Goal: Communication & Community: Answer question/provide support

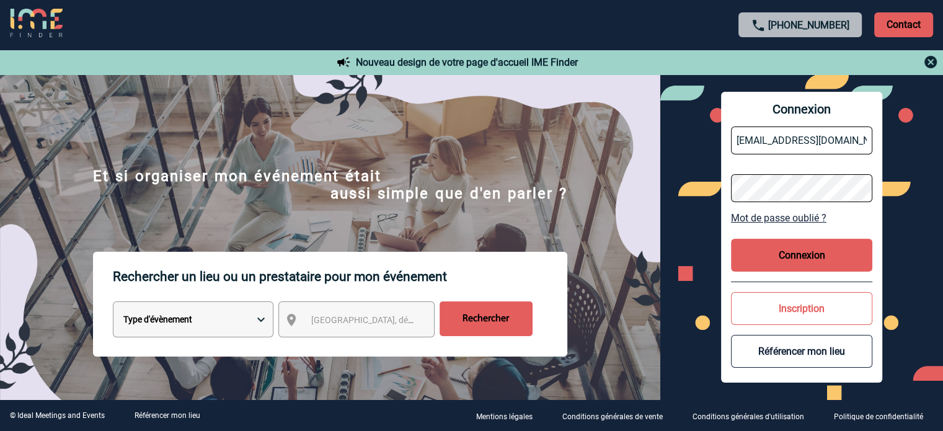
click at [804, 267] on button "Connexion" at bounding box center [801, 255] width 141 height 33
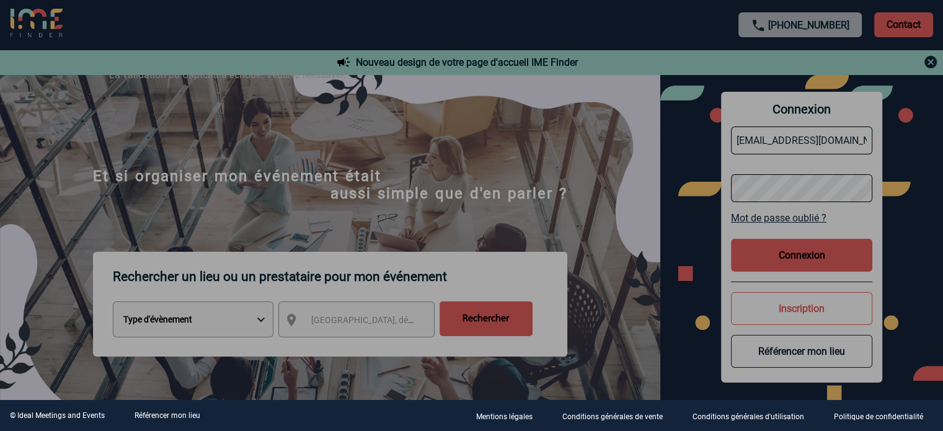
click at [796, 260] on div at bounding box center [471, 215] width 943 height 431
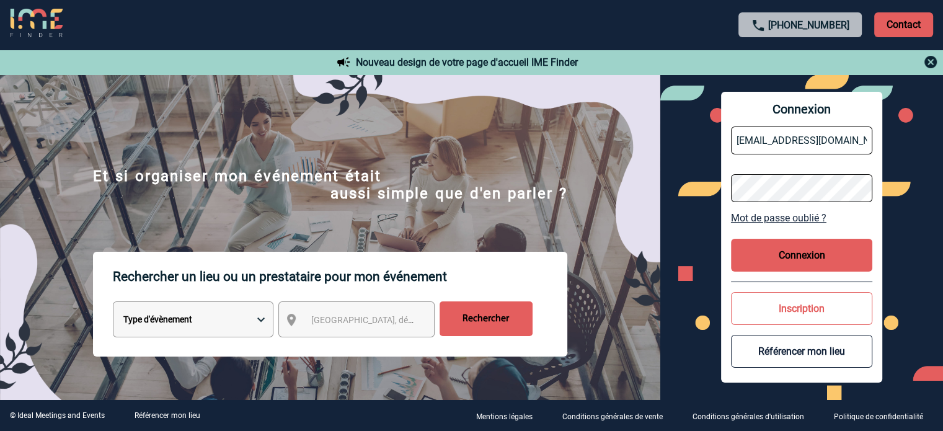
click at [790, 250] on button "Connexion" at bounding box center [801, 255] width 141 height 33
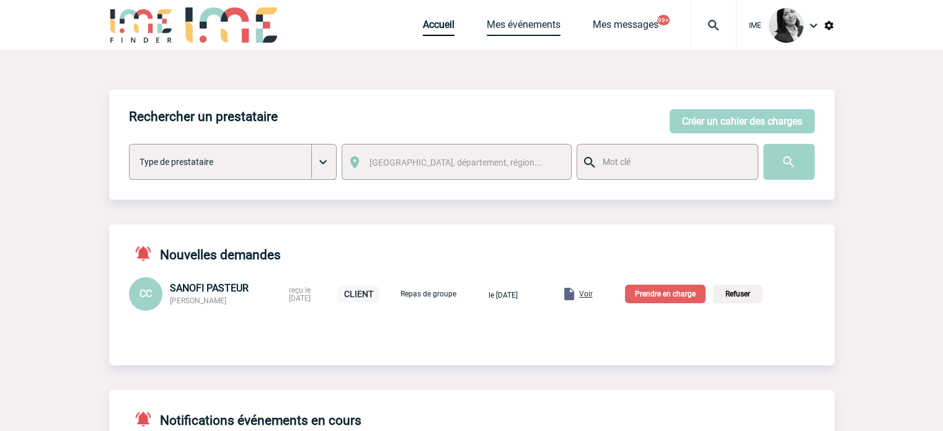
click at [518, 27] on link "Mes événements" at bounding box center [523, 27] width 74 height 17
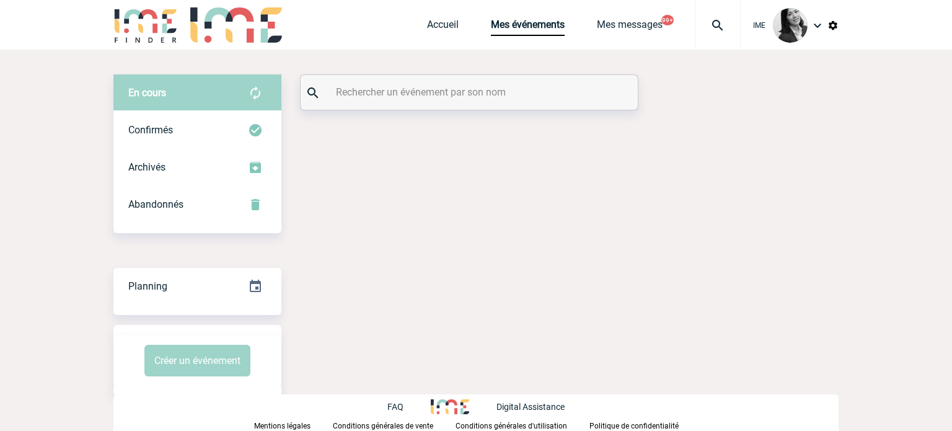
click at [456, 96] on input "text" at bounding box center [471, 92] width 276 height 18
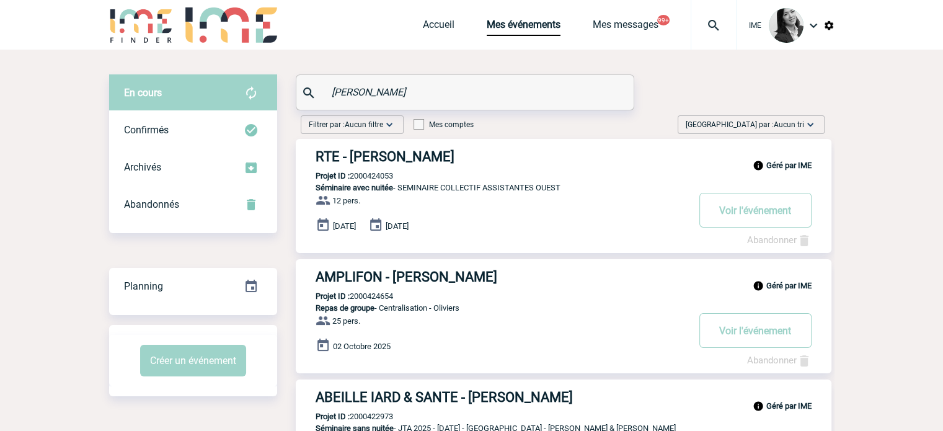
type input "OLIVIER"
click at [429, 151] on h3 "RTE - Laetitia OLIVIER" at bounding box center [501, 156] width 372 height 15
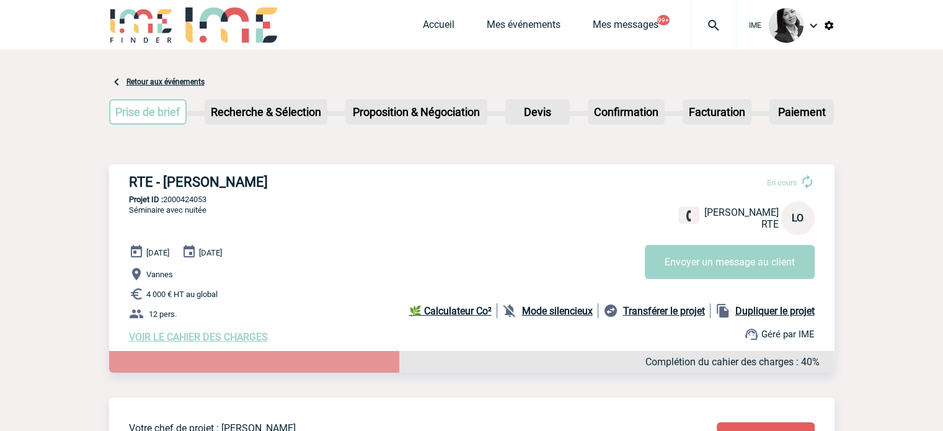
click at [354, 196] on p "Projet ID : 2000424053" at bounding box center [471, 199] width 725 height 9
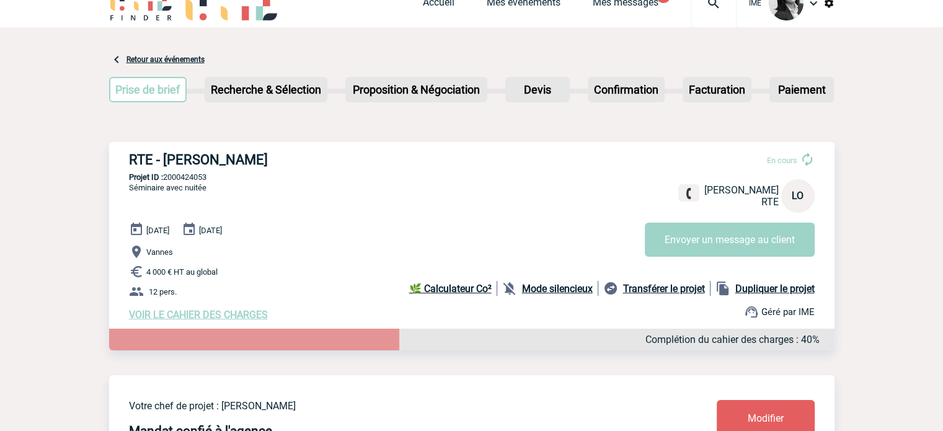
scroll to position [25, 0]
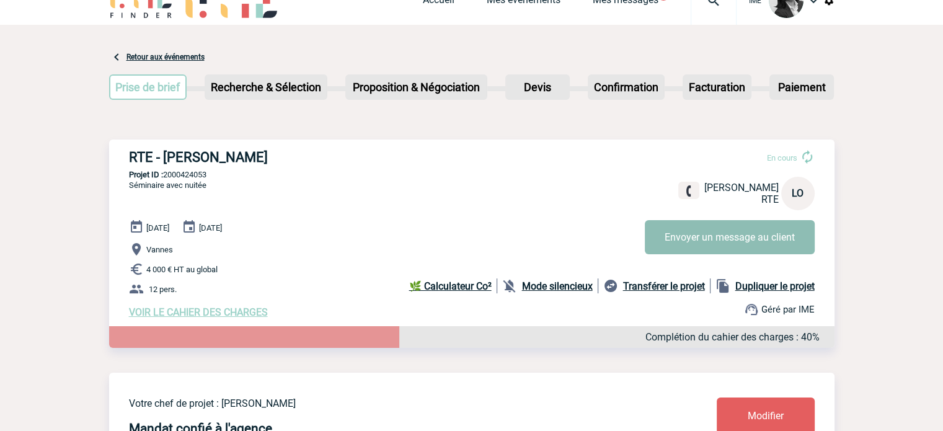
click at [711, 242] on button "Envoyer un message au client" at bounding box center [729, 237] width 170 height 34
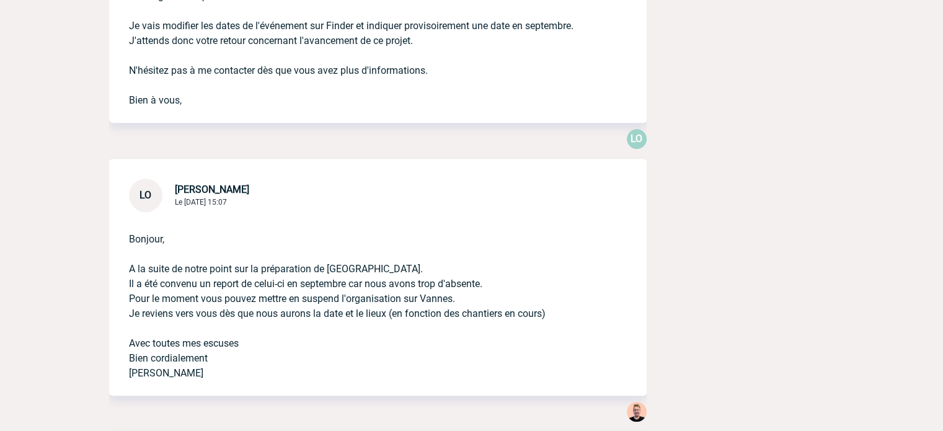
scroll to position [835, 0]
